Goal: Entertainment & Leisure: Consume media (video, audio)

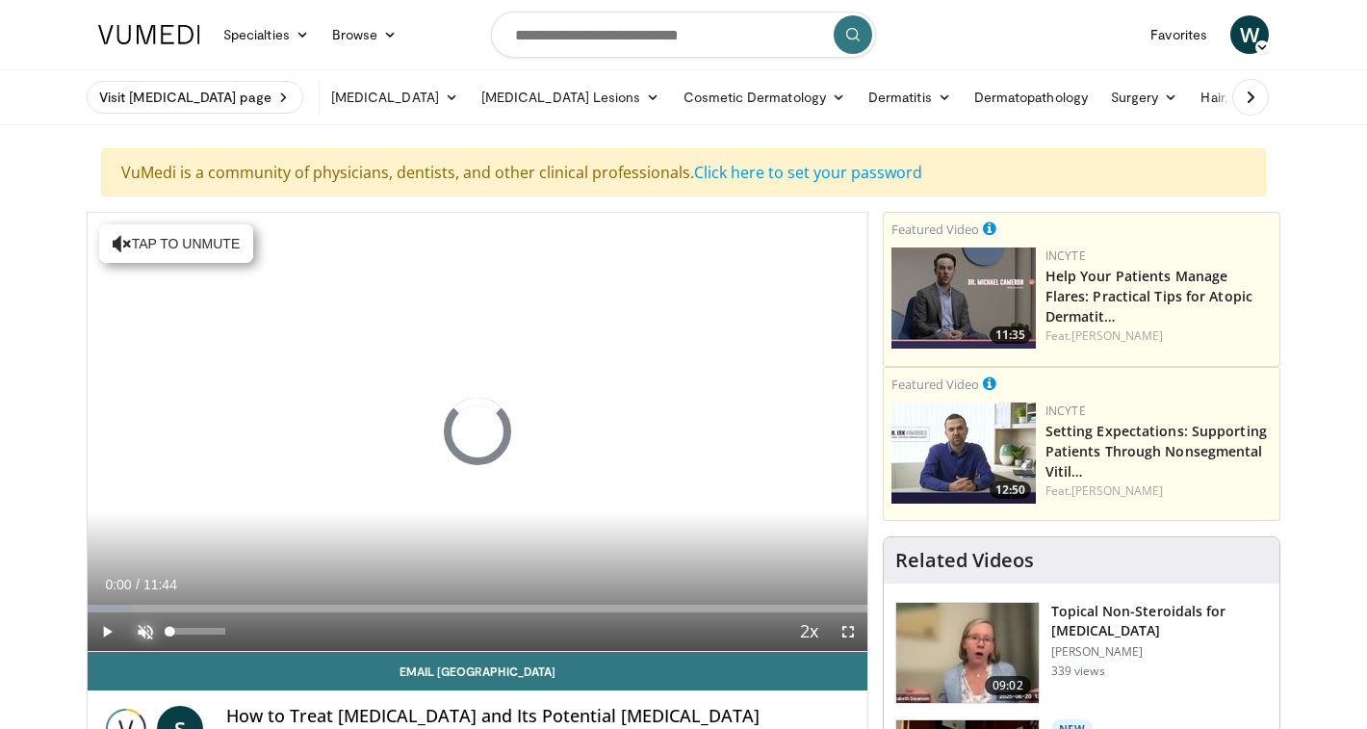
click at [147, 632] on span "Video Player" at bounding box center [145, 631] width 39 height 39
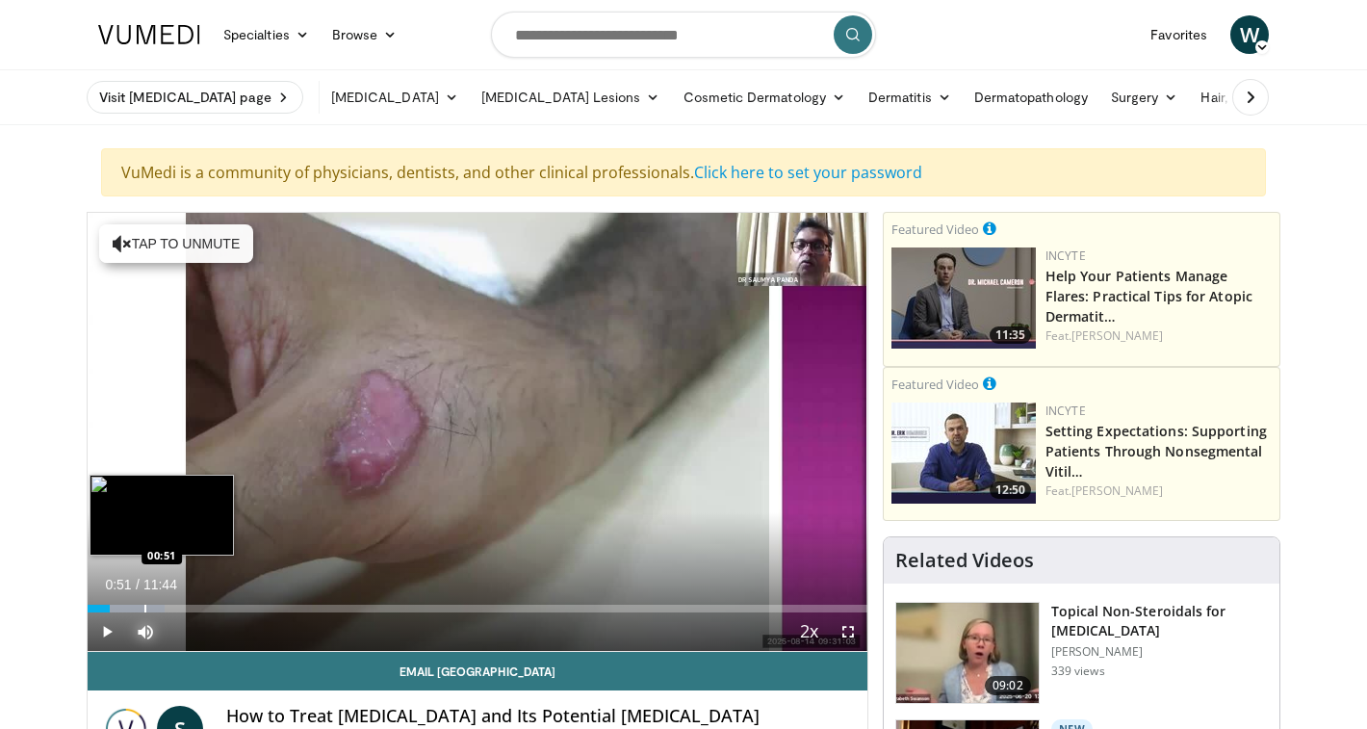
click at [144, 607] on div "Progress Bar" at bounding box center [145, 609] width 2 height 8
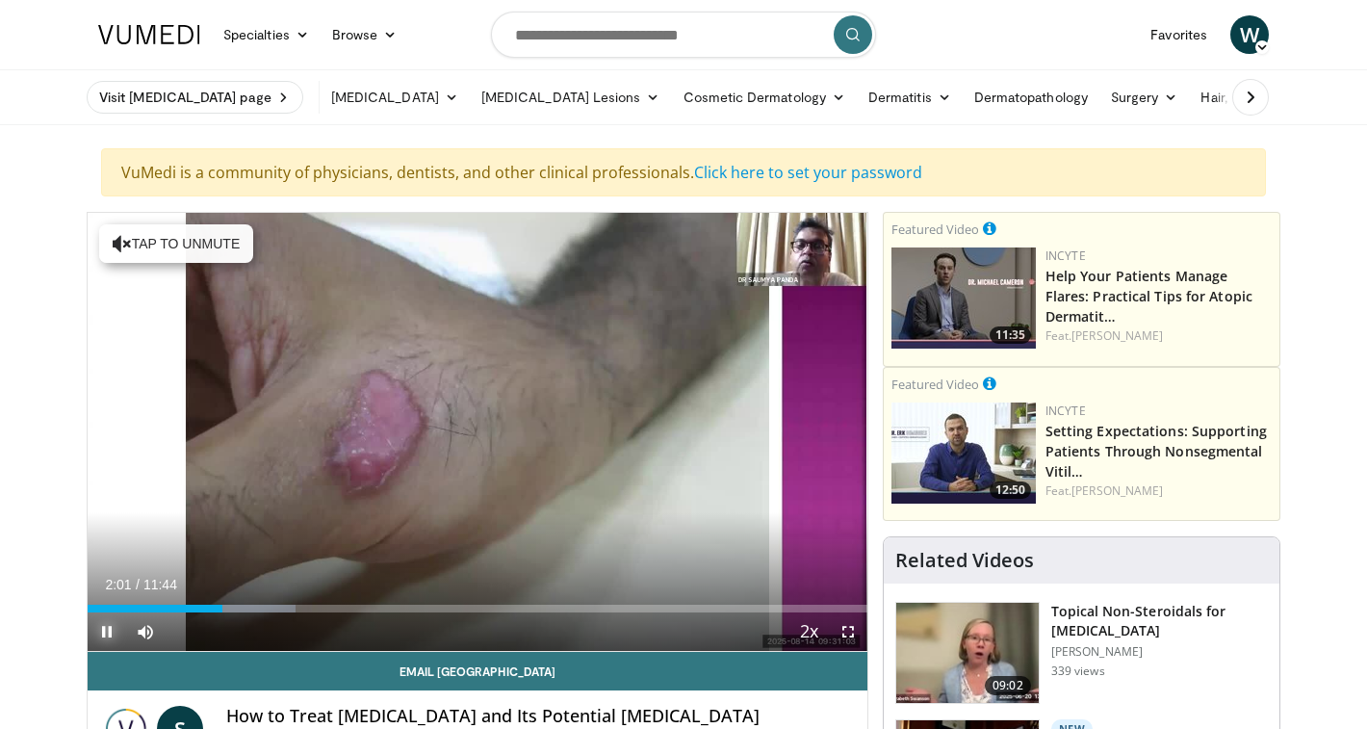
click at [105, 636] on span "Video Player" at bounding box center [107, 631] width 39 height 39
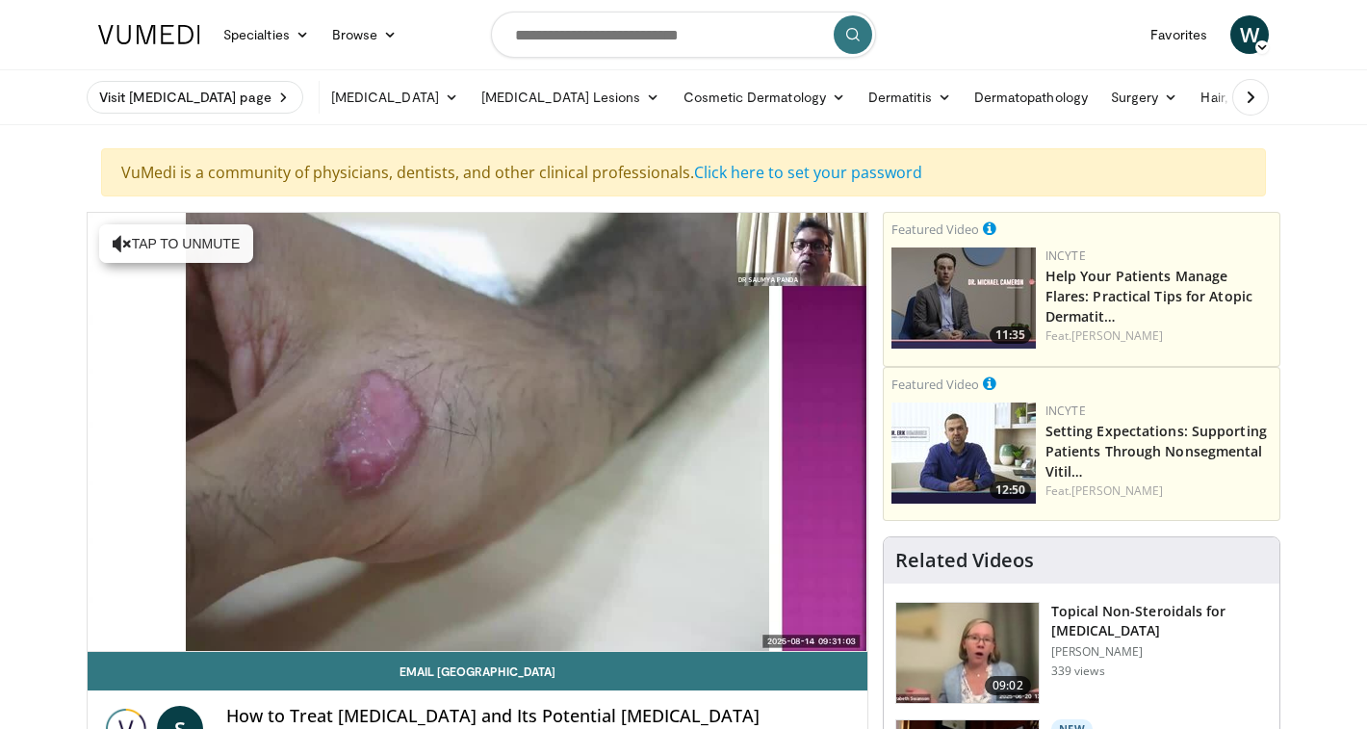
click at [105, 636] on div "10 seconds Tap to unmute" at bounding box center [478, 432] width 780 height 438
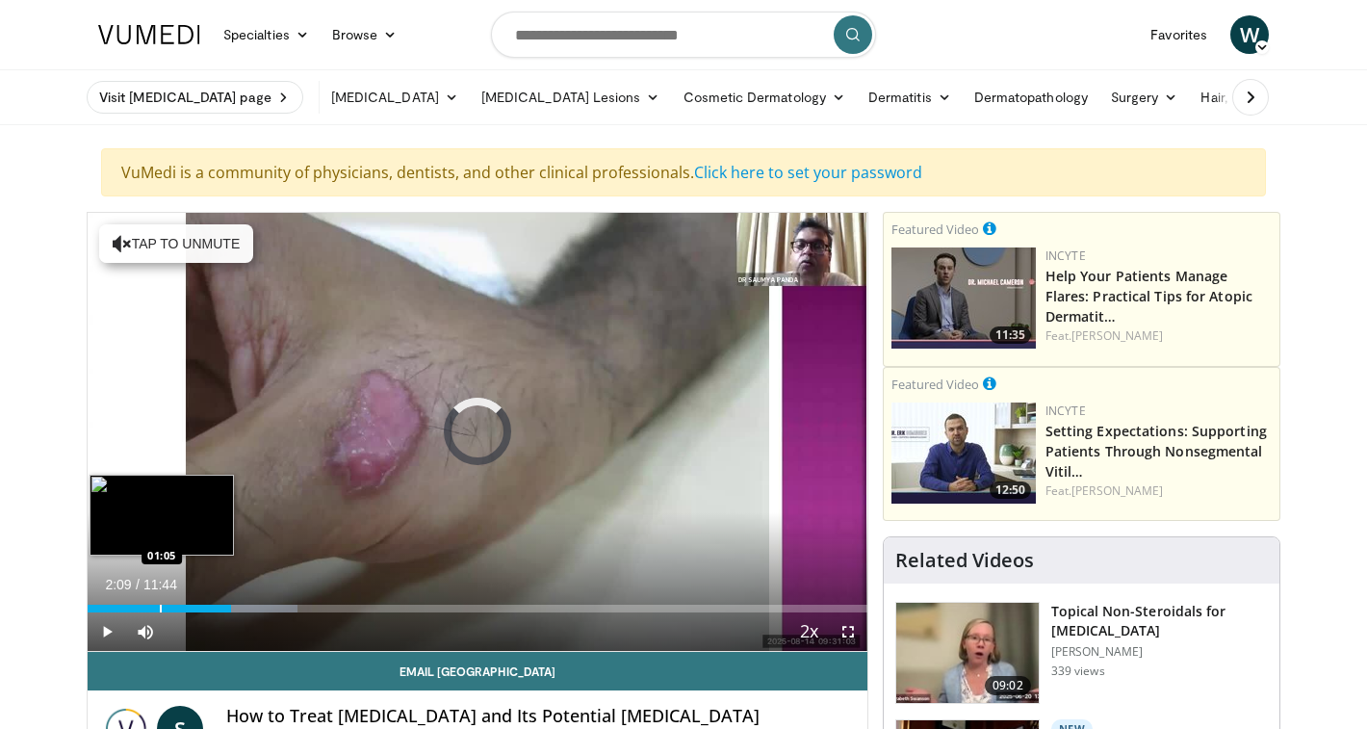
click at [160, 605] on div "Progress Bar" at bounding box center [161, 609] width 2 height 8
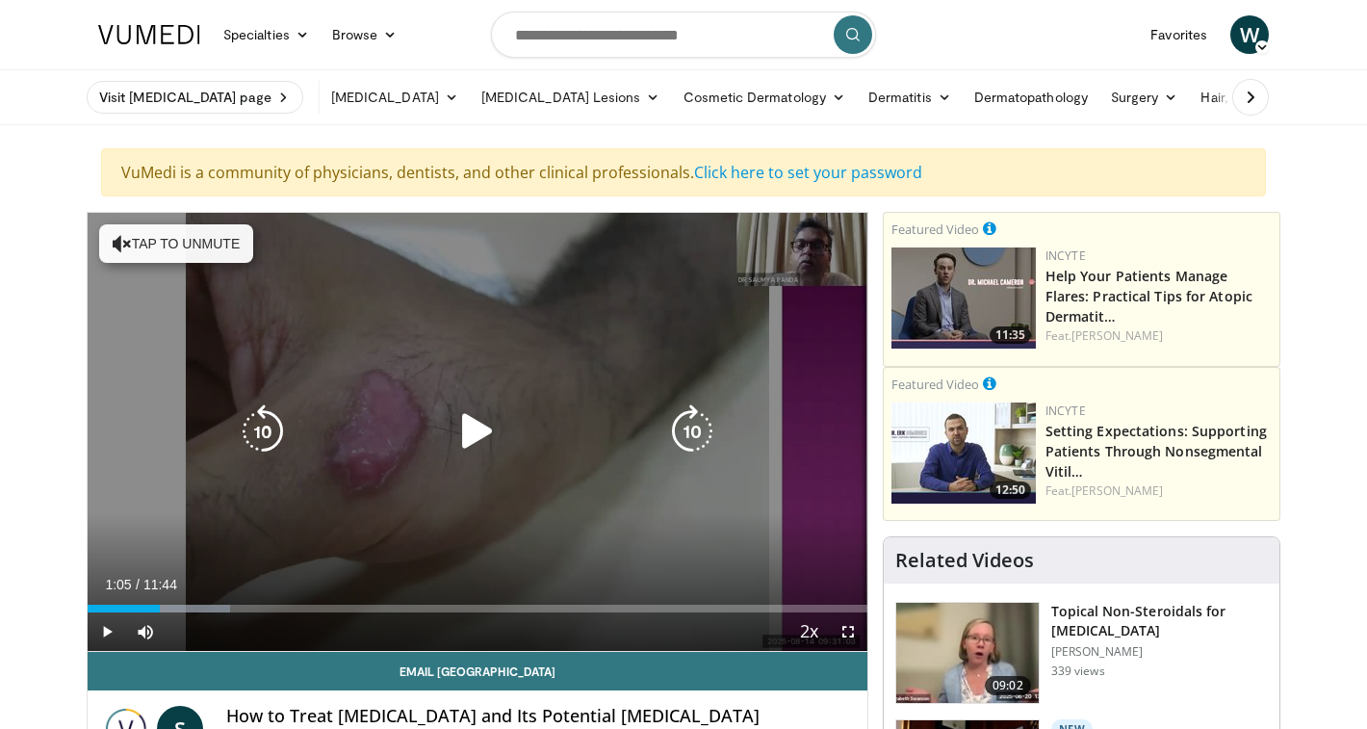
click at [133, 551] on div "10 seconds Tap to unmute" at bounding box center [478, 432] width 780 height 438
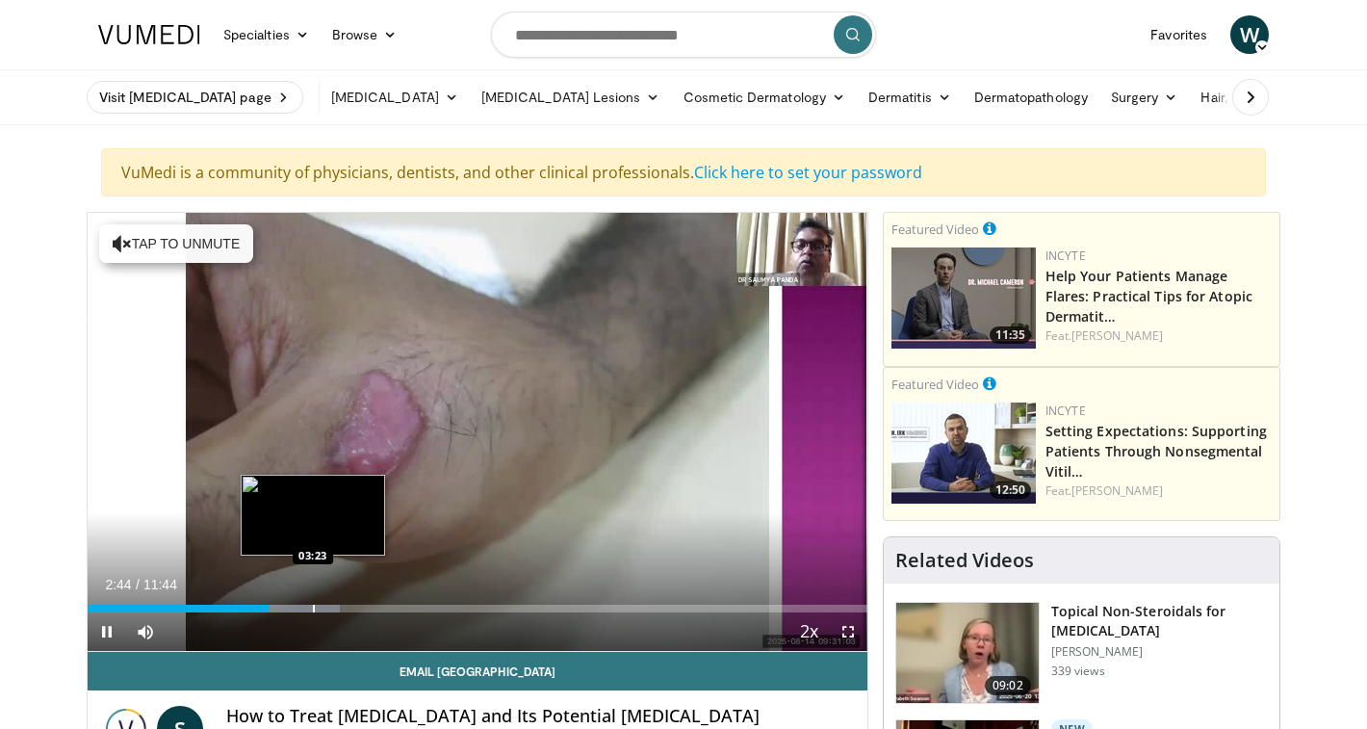
click at [313, 607] on div "Progress Bar" at bounding box center [314, 609] width 2 height 8
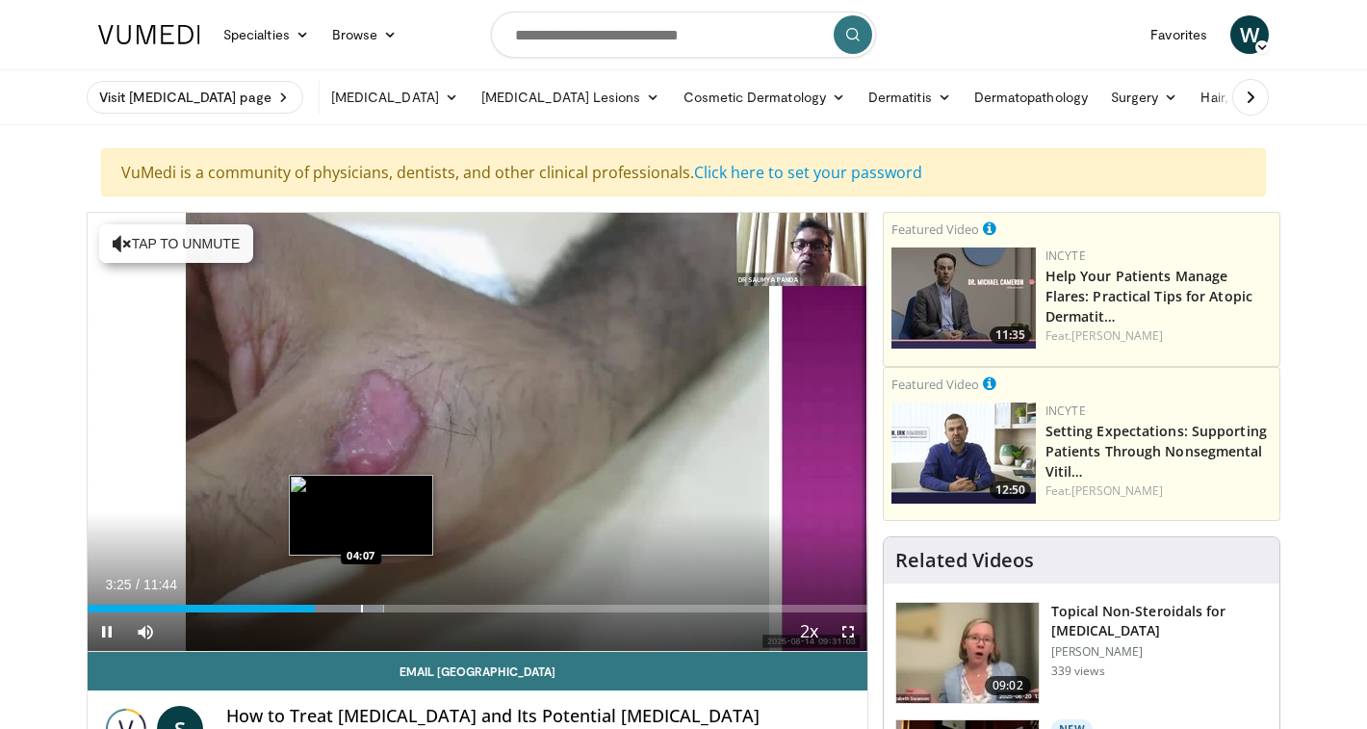
click at [361, 607] on div "Progress Bar" at bounding box center [362, 609] width 2 height 8
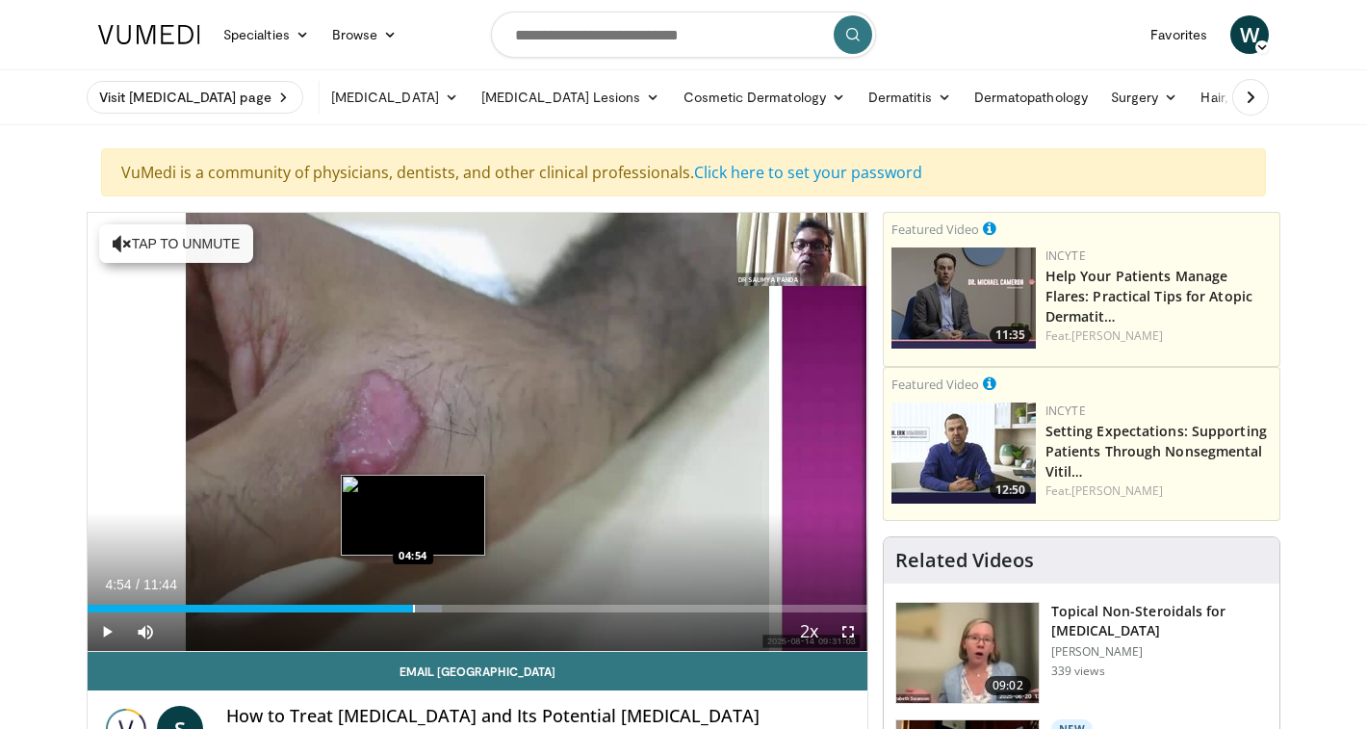
click at [413, 610] on div "Progress Bar" at bounding box center [414, 609] width 2 height 8
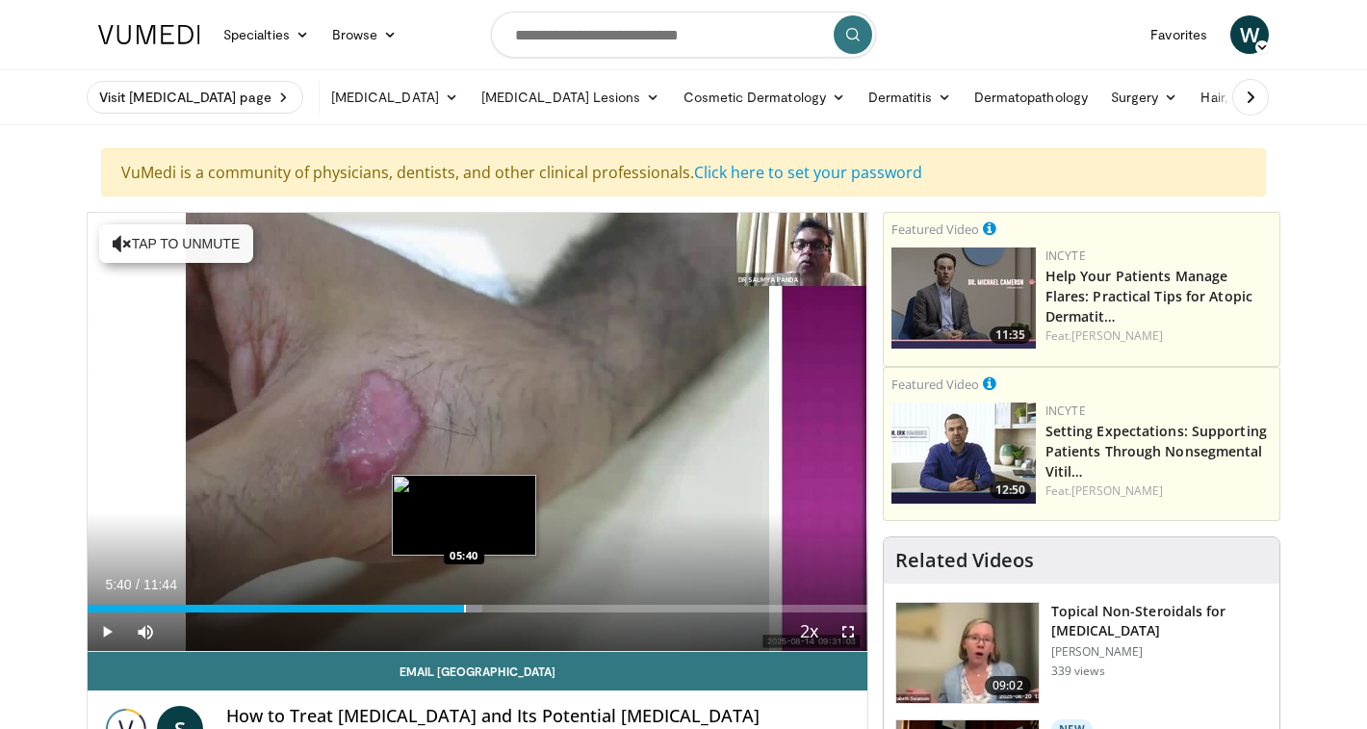
click at [464, 610] on div "Progress Bar" at bounding box center [465, 609] width 2 height 8
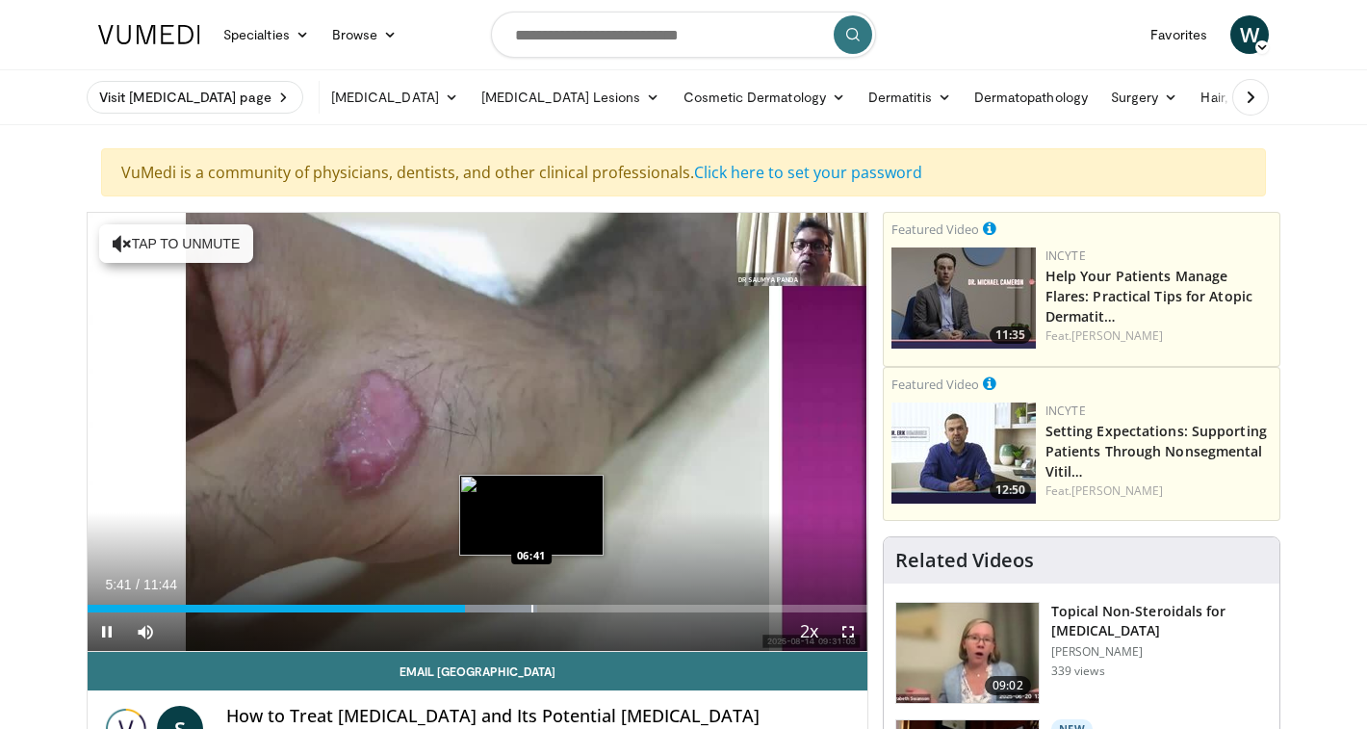
click at [533, 610] on div "10 seconds Tap to unmute" at bounding box center [478, 432] width 780 height 438
click at [572, 608] on div "Progress Bar" at bounding box center [571, 609] width 2 height 8
